Goal: Task Accomplishment & Management: Manage account settings

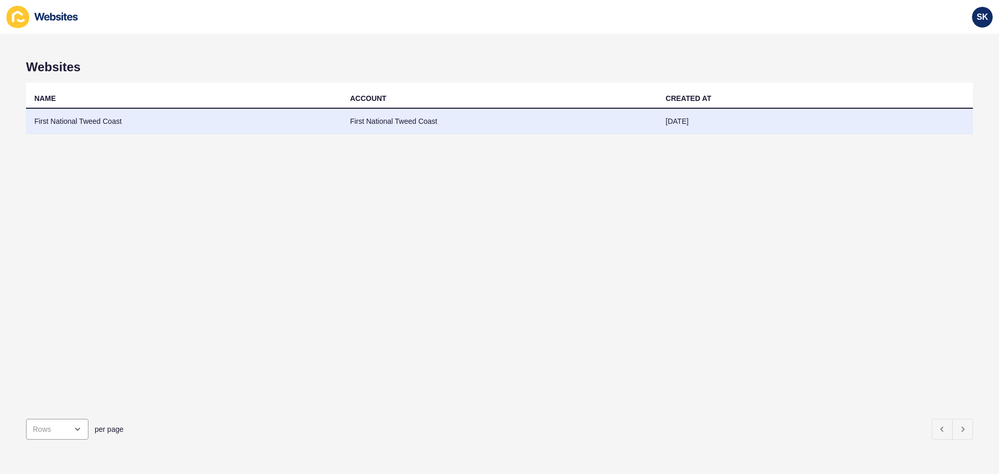
click at [112, 121] on td "First National Tweed Coast" at bounding box center [184, 121] width 316 height 25
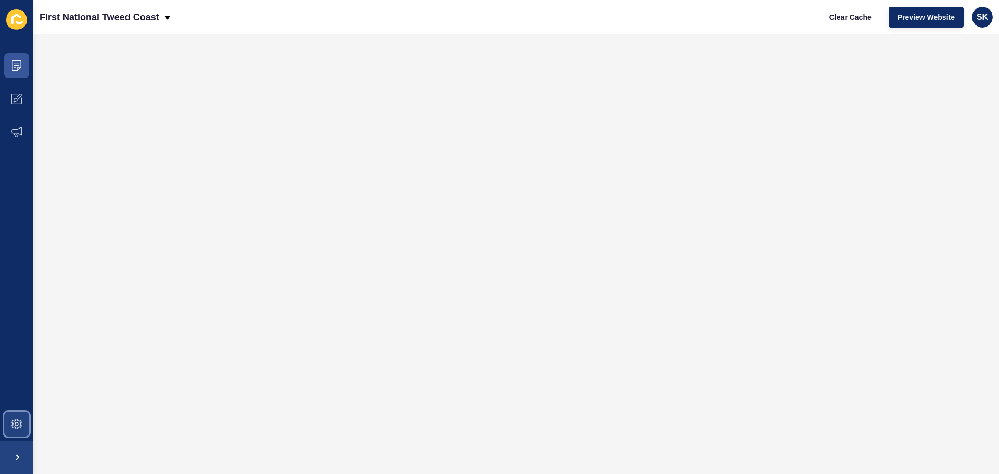
click at [23, 426] on span at bounding box center [16, 423] width 33 height 33
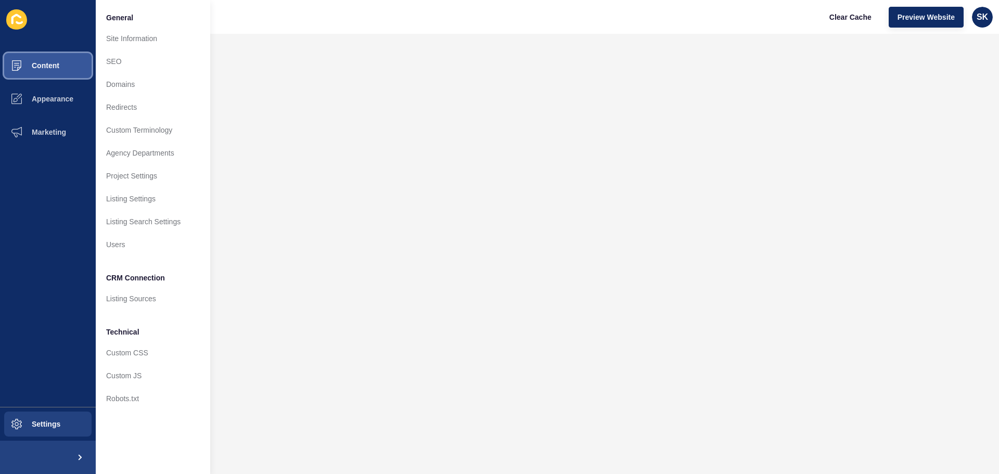
click at [73, 61] on button "Content" at bounding box center [48, 65] width 96 height 33
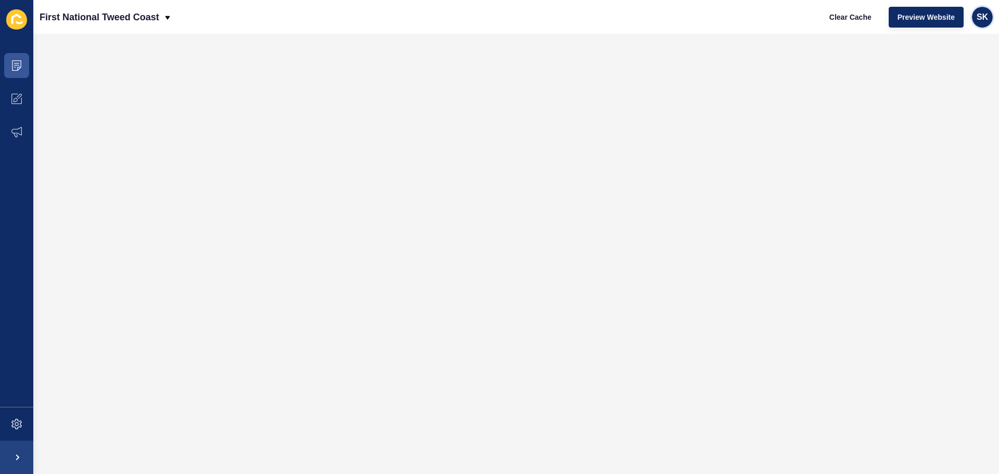
click at [983, 21] on span "SK" at bounding box center [982, 17] width 11 height 10
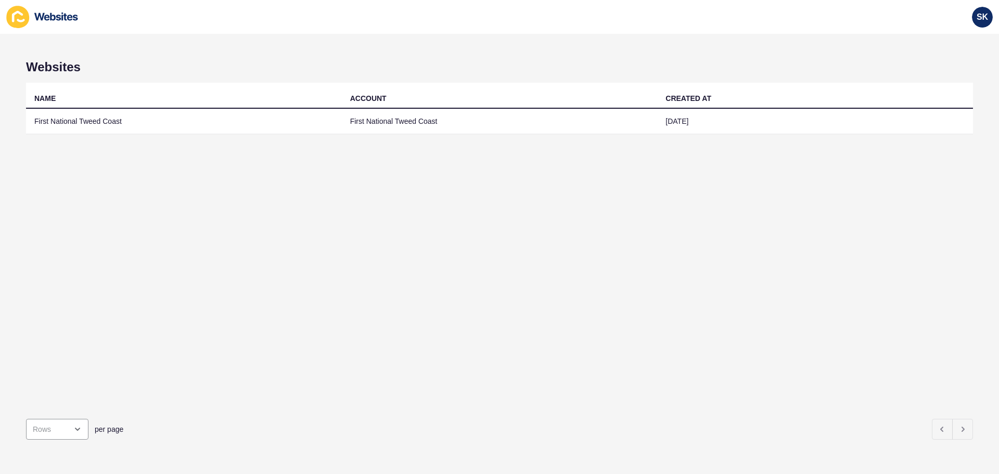
click at [993, 23] on div "SK" at bounding box center [982, 17] width 29 height 29
click at [982, 23] on div "SK" at bounding box center [982, 17] width 21 height 21
click at [963, 92] on link "Logout" at bounding box center [958, 86] width 76 height 23
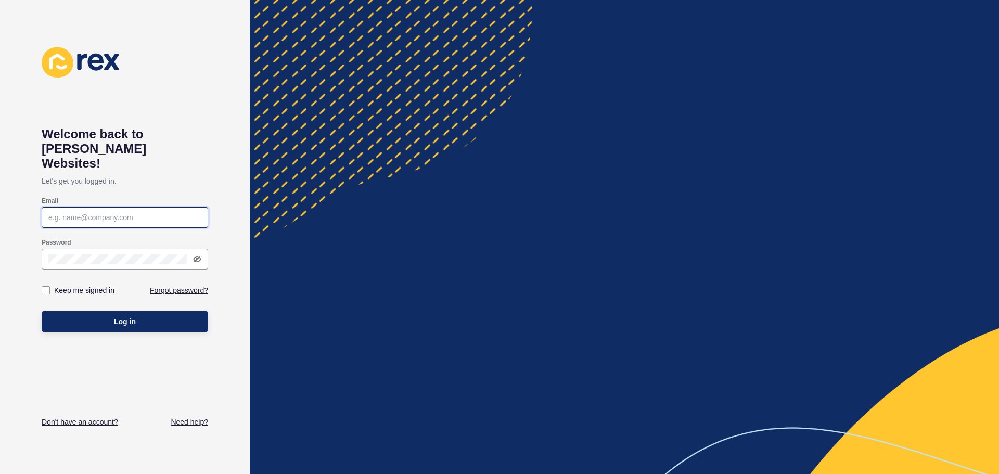
type input "samara@pottsville.com.au"
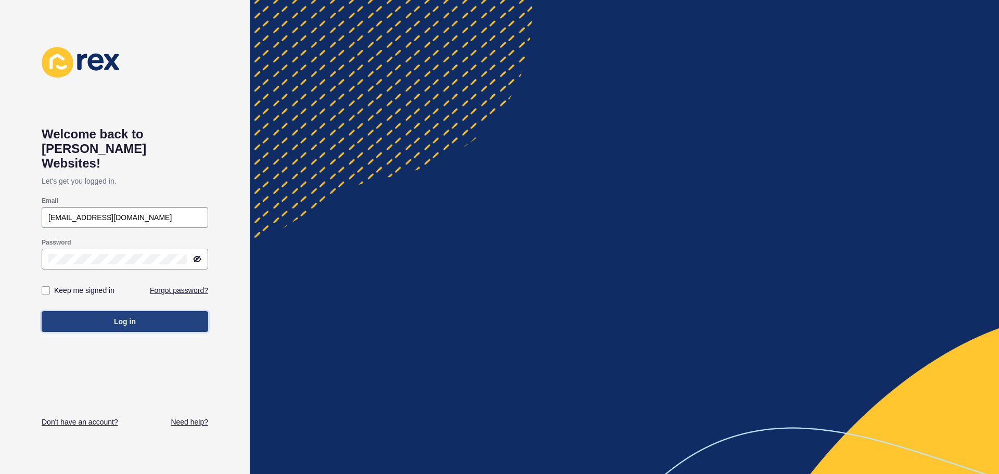
click at [151, 315] on button "Log in" at bounding box center [125, 321] width 166 height 21
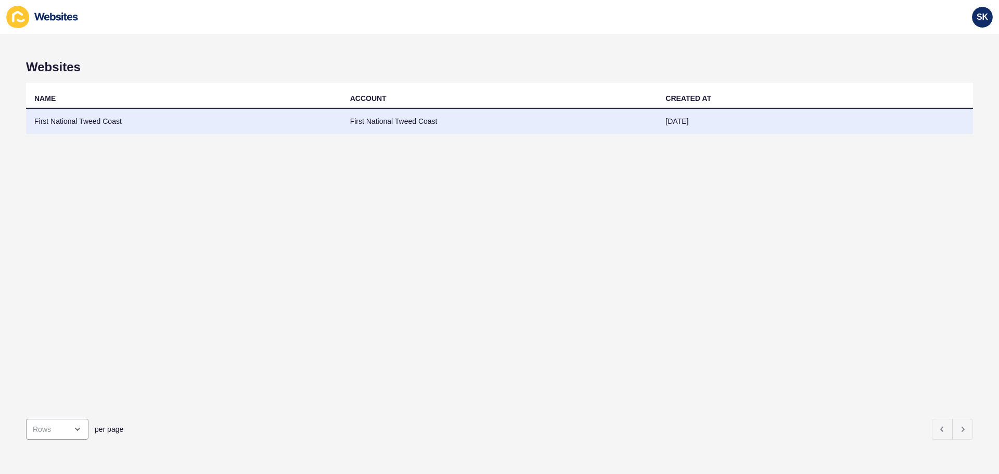
click at [83, 120] on td "First National Tweed Coast" at bounding box center [184, 121] width 316 height 25
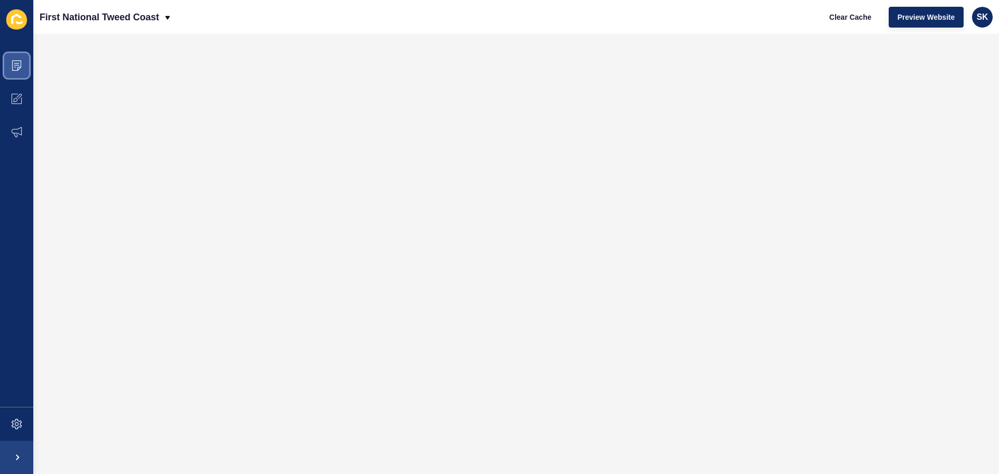
click at [10, 68] on span at bounding box center [16, 65] width 33 height 33
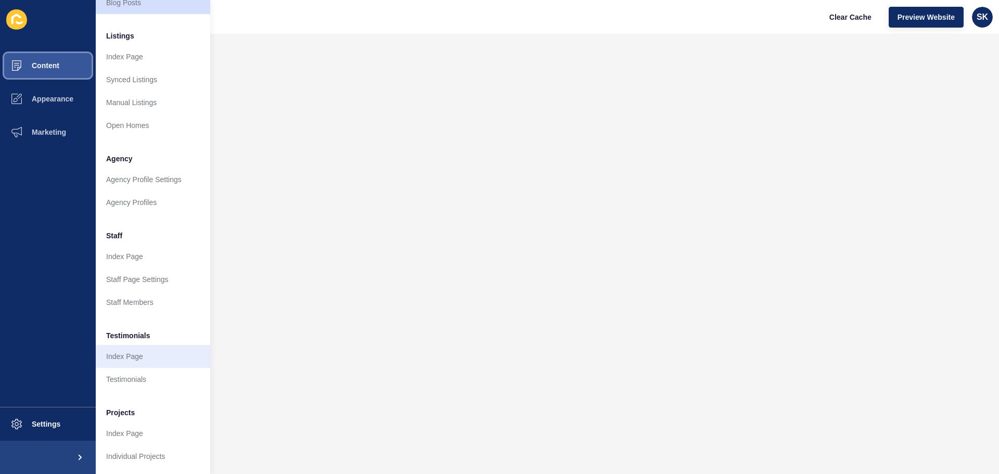
scroll to position [144, 0]
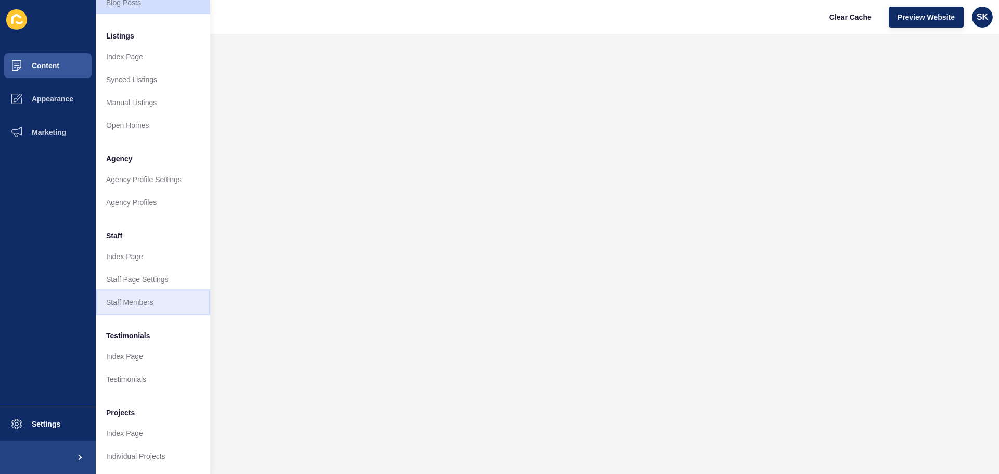
click at [153, 293] on link "Staff Members" at bounding box center [153, 302] width 114 height 23
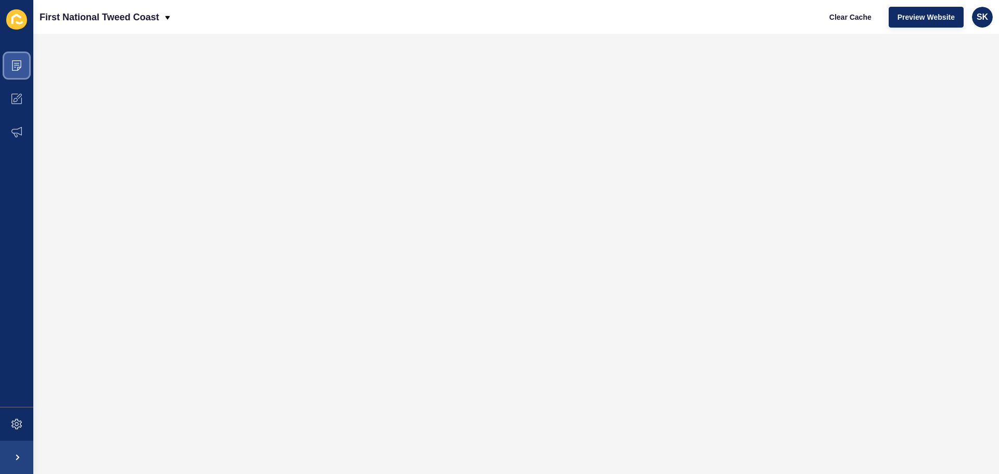
click at [25, 70] on span at bounding box center [16, 65] width 33 height 33
